Goal: Communication & Community: Answer question/provide support

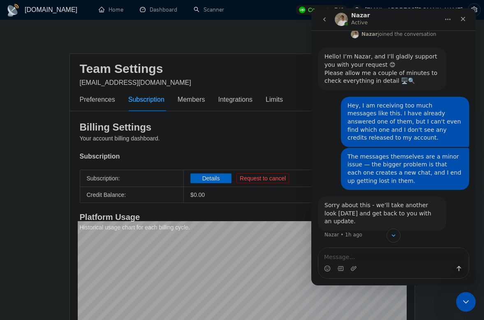
scroll to position [909, 0]
click at [326, 20] on icon "go back" at bounding box center [324, 19] width 7 height 7
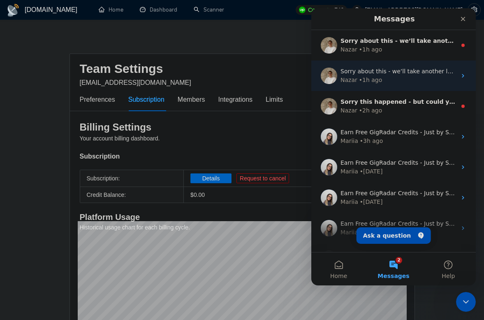
click at [380, 79] on div "Nazar • 1h ago" at bounding box center [399, 80] width 116 height 9
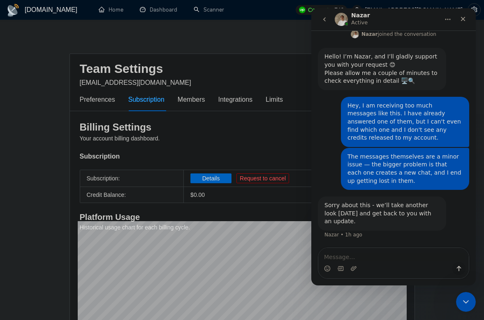
scroll to position [909, 0]
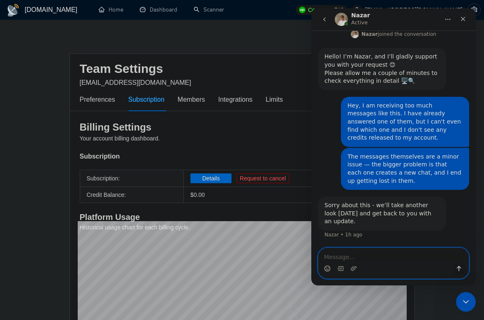
click at [325, 267] on icon "Emoji picker" at bounding box center [327, 268] width 7 height 7
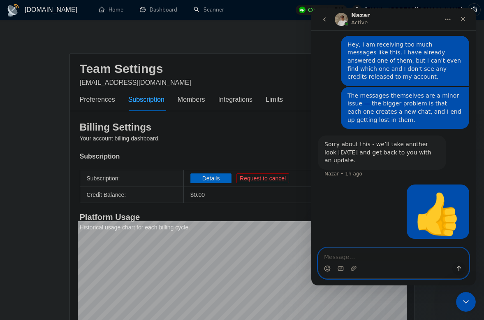
scroll to position [970, 0]
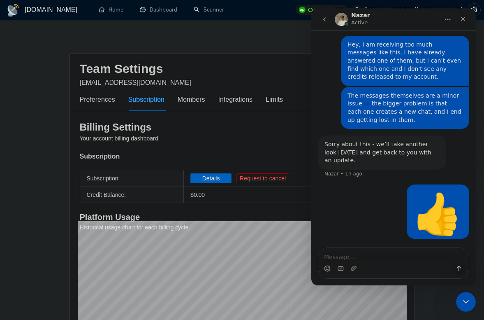
click at [326, 21] on icon "go back" at bounding box center [324, 19] width 7 height 7
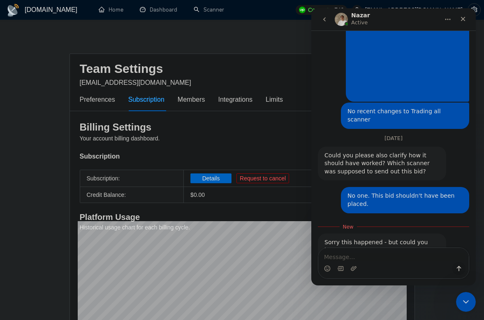
scroll to position [422, 0]
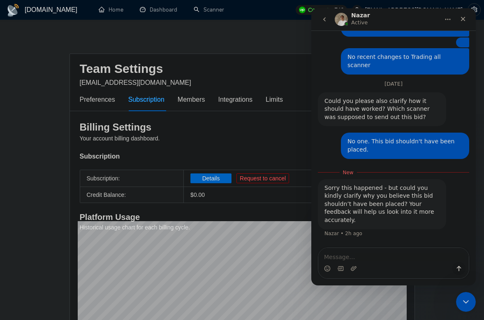
click at [363, 257] on textarea "Message…" at bounding box center [393, 255] width 151 height 14
click at [362, 257] on textarea "Message…" at bounding box center [393, 255] width 151 height 14
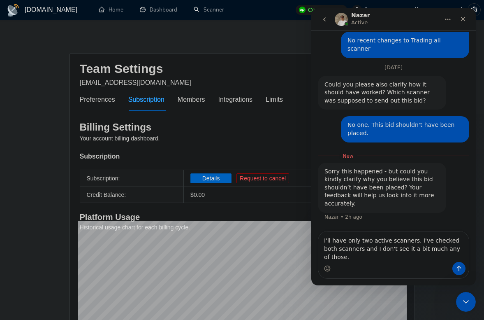
scroll to position [430, 0]
click at [406, 256] on textarea "I'll have only two active scanners. I've checked both scanners and I don't see …" at bounding box center [393, 246] width 151 height 30
click at [461, 257] on textarea "I'll have only two active scanners. I've checked both scanners and I don't see …" at bounding box center [393, 246] width 151 height 30
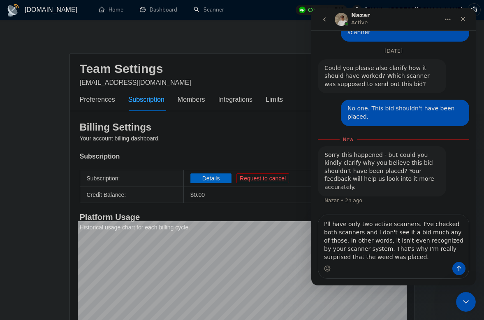
scroll to position [454, 0]
click at [348, 257] on textarea "I'll have only two active scanners. I've checked both scanners and I don't see …" at bounding box center [393, 238] width 151 height 47
type textarea "I'll have only two active scanners. I've checked both scanners and I don't see …"
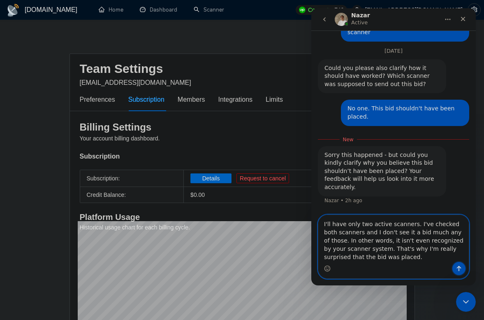
click at [456, 269] on icon "Send a message…" at bounding box center [459, 268] width 7 height 7
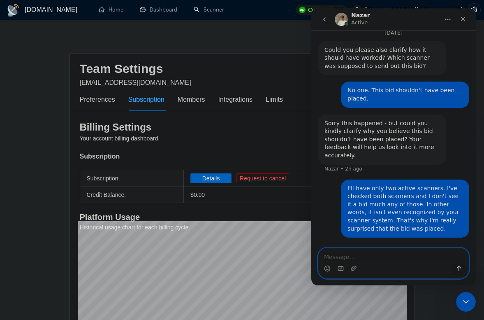
scroll to position [473, 0]
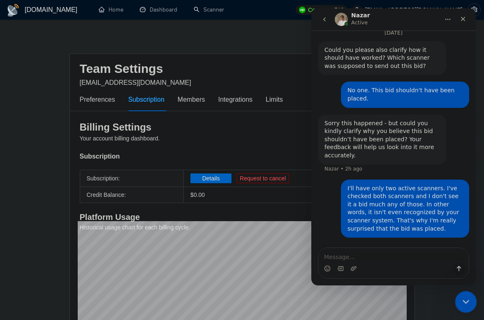
click at [466, 292] on div "Close Intercom Messenger" at bounding box center [465, 300] width 20 height 20
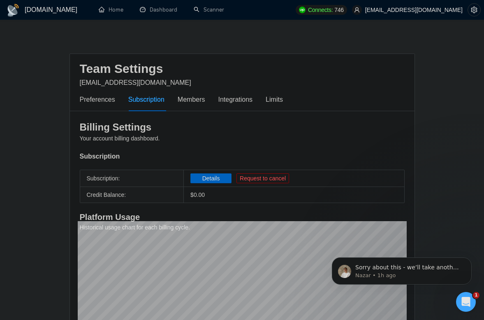
scroll to position [109, 0]
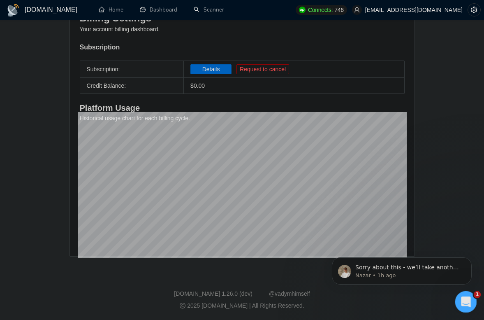
click at [459, 299] on div "Open Intercom Messenger" at bounding box center [464, 300] width 27 height 27
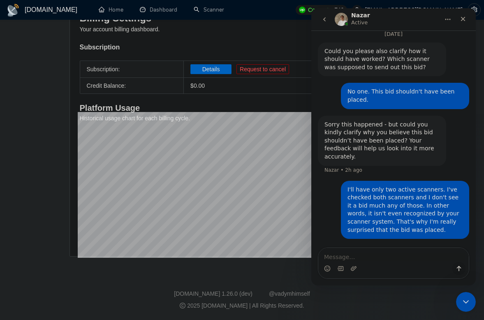
scroll to position [473, 0]
click at [322, 19] on icon "go back" at bounding box center [324, 19] width 7 height 7
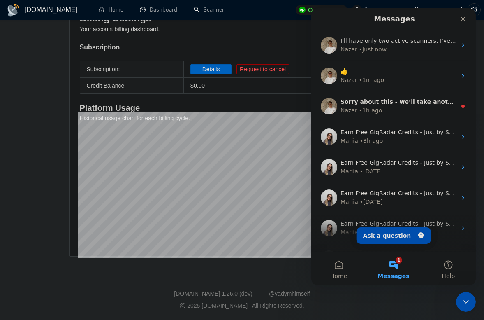
scroll to position [0, 0]
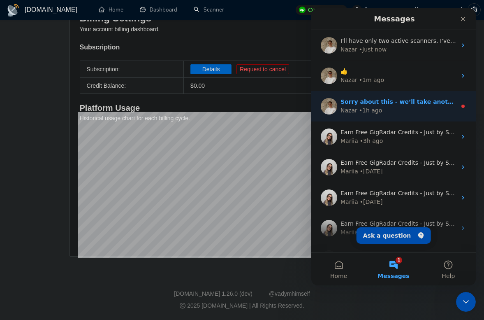
click at [385, 109] on div "Nazar • 1h ago" at bounding box center [399, 110] width 116 height 9
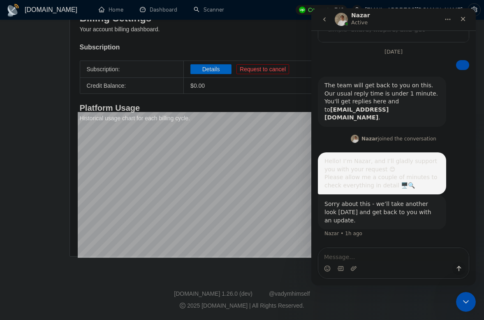
scroll to position [151, 0]
click at [379, 252] on textarea "Message…" at bounding box center [393, 255] width 151 height 14
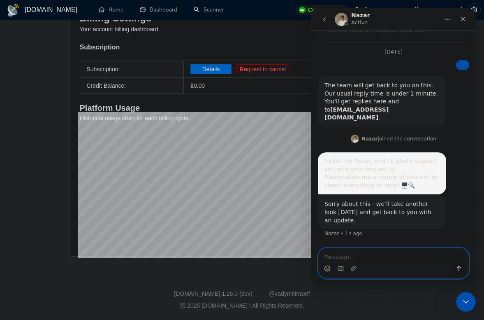
click at [328, 268] on icon "Emoji picker" at bounding box center [327, 268] width 7 height 7
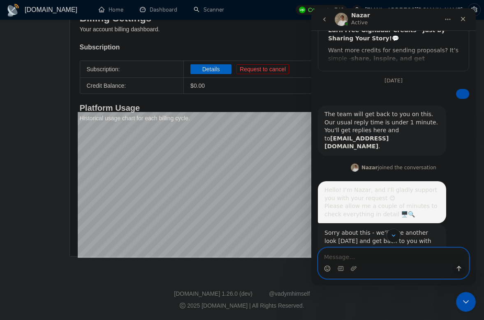
scroll to position [0, 0]
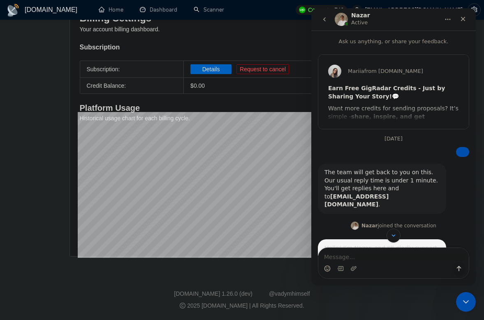
click at [321, 22] on icon "go back" at bounding box center [324, 19] width 7 height 7
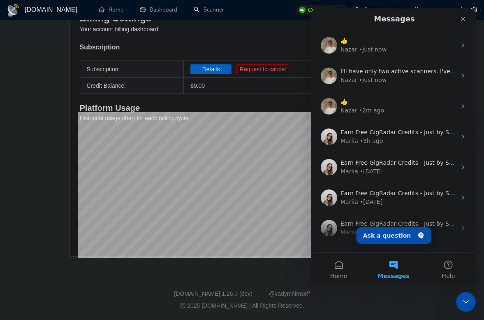
click at [465, 22] on div "Close" at bounding box center [463, 19] width 15 height 15
